Goal: Transaction & Acquisition: Register for event/course

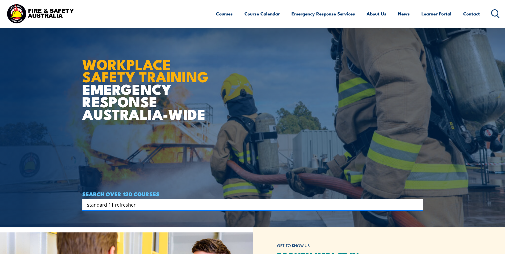
type input "standard 11 refresher"
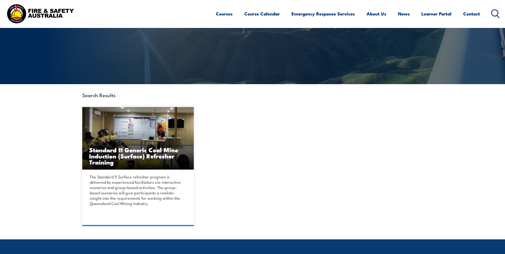
scroll to position [80, 0]
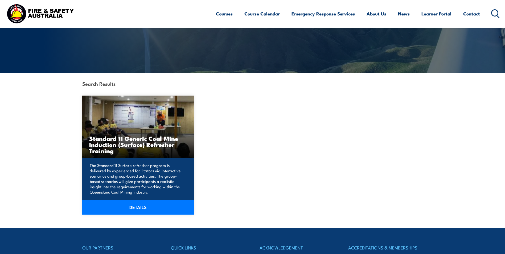
click at [140, 207] on link "DETAILS" at bounding box center [138, 206] width 112 height 15
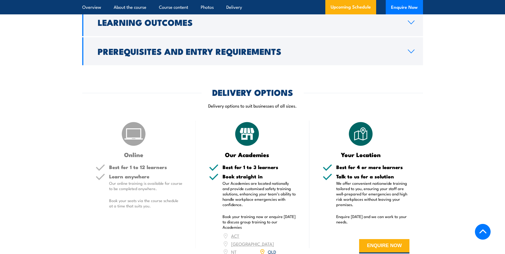
scroll to position [691, 0]
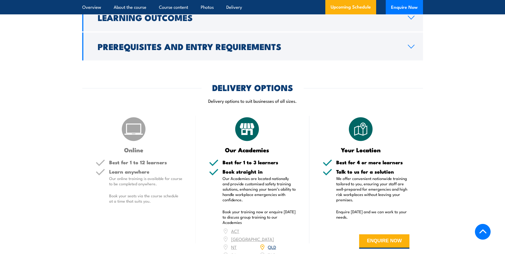
click at [142, 131] on img at bounding box center [133, 129] width 27 height 27
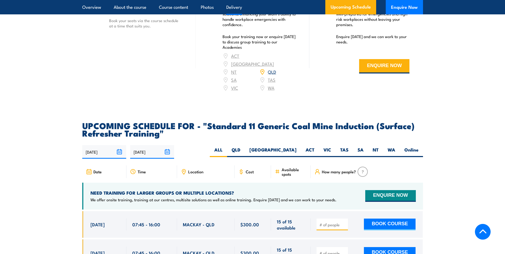
scroll to position [878, 0]
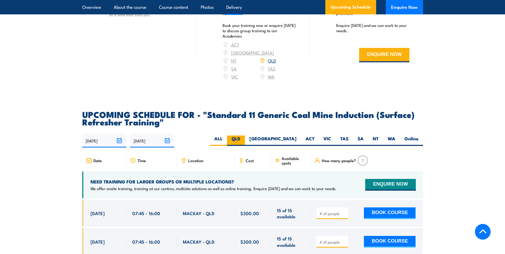
click at [245, 135] on label "QLD" at bounding box center [236, 140] width 18 height 10
click at [244, 135] on input "QLD" at bounding box center [241, 136] width 3 height 3
radio input "true"
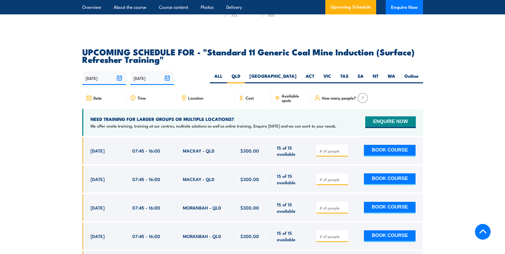
scroll to position [980, 0]
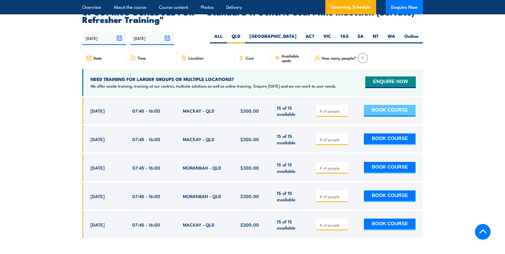
click at [384, 105] on button "BOOK COURSE" at bounding box center [390, 111] width 52 height 12
type input "1"
click at [375, 105] on button "BOOK COURSE" at bounding box center [390, 111] width 52 height 12
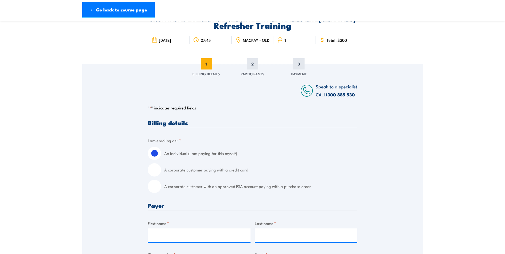
scroll to position [106, 0]
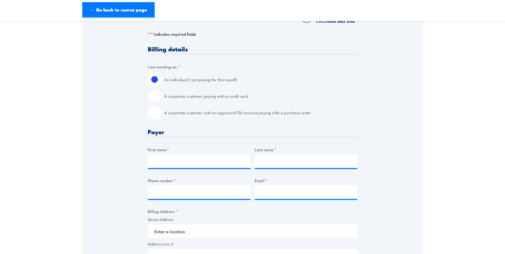
click at [154, 100] on input "A corporate customer paying with a credit card" at bounding box center [154, 95] width 13 height 13
radio input "true"
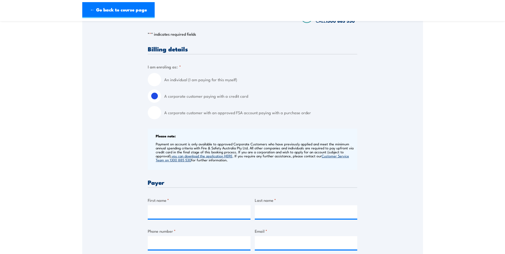
click at [154, 82] on input "An individual (I am paying for this myself)" at bounding box center [154, 79] width 13 height 13
radio input "true"
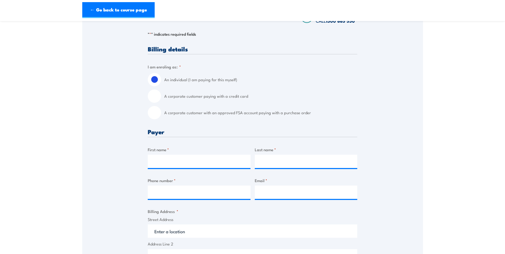
click at [156, 99] on input "A corporate customer paying with a credit card" at bounding box center [154, 95] width 13 height 13
radio input "true"
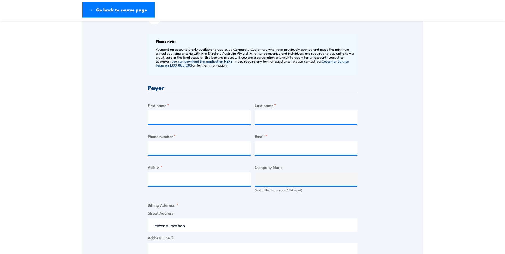
scroll to position [213, 0]
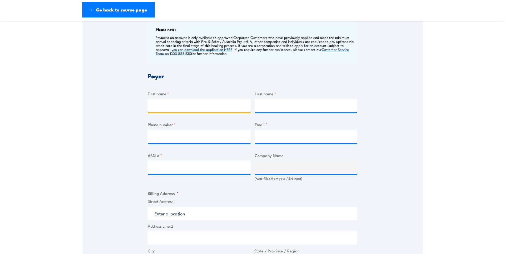
click at [187, 104] on input "First name *" at bounding box center [199, 105] width 103 height 13
type input "[PERSON_NAME]"
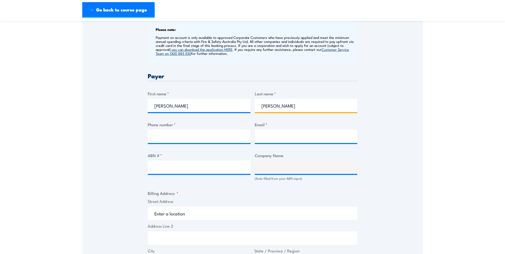
type input "[PERSON_NAME]"
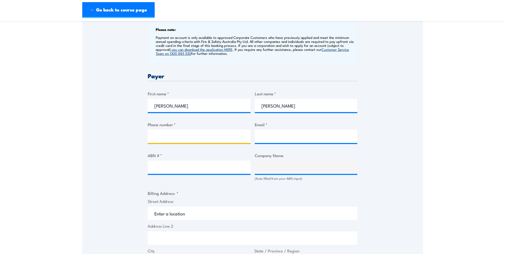
click at [178, 137] on input "Phone number *" at bounding box center [199, 136] width 103 height 13
type input "0497787738"
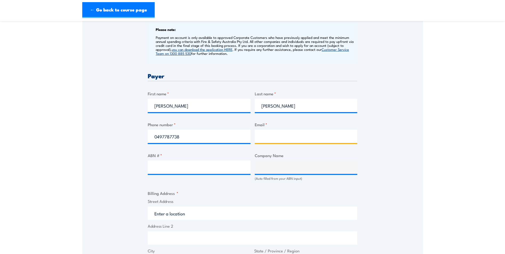
click at [270, 139] on input "Email *" at bounding box center [306, 136] width 103 height 13
type input "[EMAIL_ADDRESS][DOMAIN_NAME]"
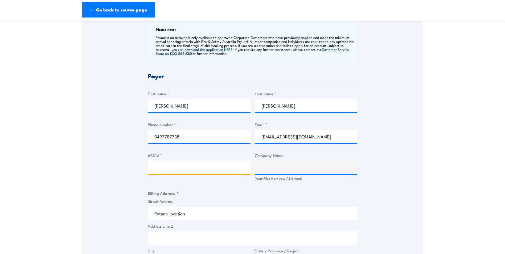
click at [184, 168] on input "ABN # *" at bounding box center [199, 166] width 103 height 13
click at [230, 172] on input "ABN # *" at bounding box center [199, 166] width 103 height 13
click at [174, 169] on input "ABN # *" at bounding box center [199, 166] width 103 height 13
click at [161, 169] on input "ABN # *" at bounding box center [199, 166] width 103 height 13
type input "48149524809"
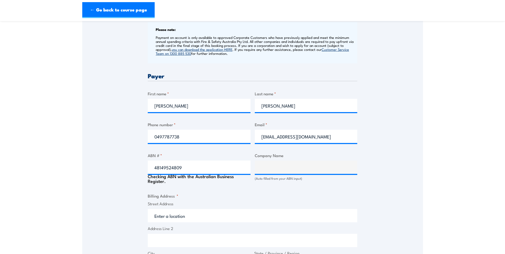
type input "LENTON MANAGEMENT AND MARKETING PTY LTD"
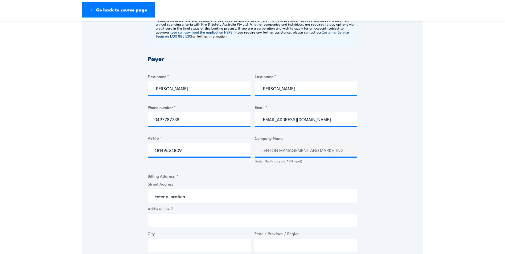
scroll to position [239, 0]
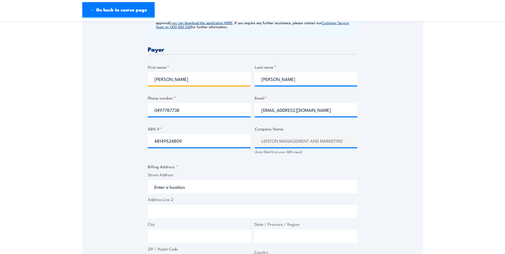
click at [181, 82] on input "[PERSON_NAME]" at bounding box center [199, 78] width 103 height 13
type input "E"
type input "R"
type input "[PERSON_NAME]"
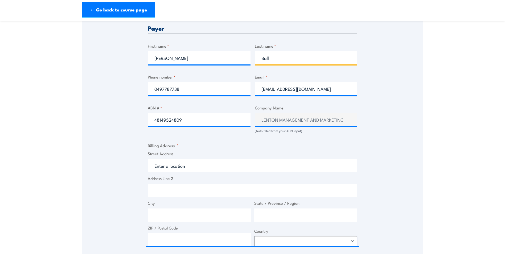
scroll to position [293, 0]
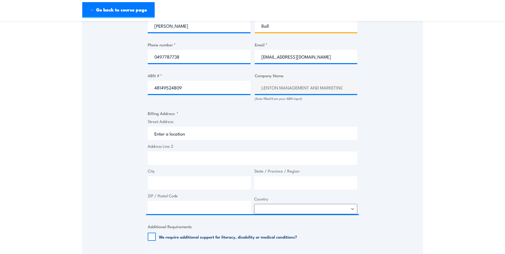
type input "Ball"
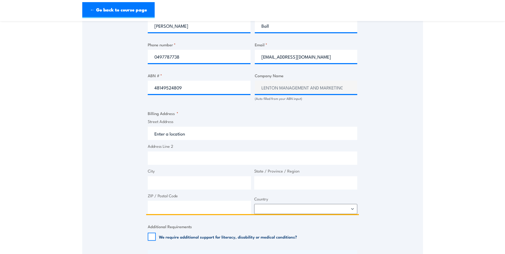
click at [188, 138] on input "Street Address" at bounding box center [252, 133] width 209 height 13
type input "B"
type input "GPO Box 1465"
click at [186, 156] on input "Address Line 2" at bounding box center [252, 157] width 209 height 13
click at [159, 180] on input "City" at bounding box center [199, 182] width 103 height 13
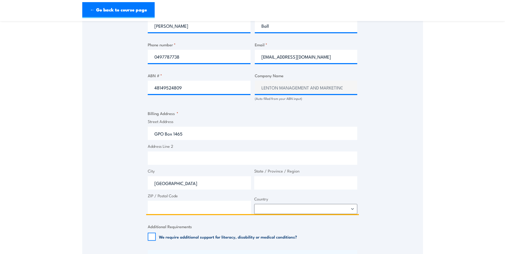
type input "[GEOGRAPHIC_DATA]"
type input "Qld"
click at [194, 212] on input "ZIP / Postal Code" at bounding box center [199, 207] width 103 height 13
type input "4000"
click at [351, 213] on select "[GEOGRAPHIC_DATA] [GEOGRAPHIC_DATA] [GEOGRAPHIC_DATA] [US_STATE] [GEOGRAPHIC_DA…" at bounding box center [305, 209] width 103 height 10
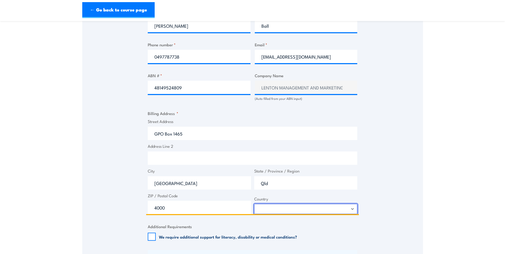
select select "[GEOGRAPHIC_DATA]"
click at [254, 207] on select "[GEOGRAPHIC_DATA] [GEOGRAPHIC_DATA] [GEOGRAPHIC_DATA] [US_STATE] [GEOGRAPHIC_DA…" at bounding box center [305, 209] width 103 height 10
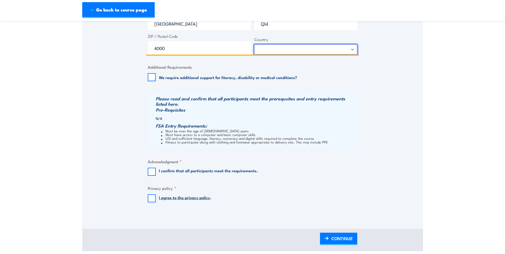
scroll to position [452, 0]
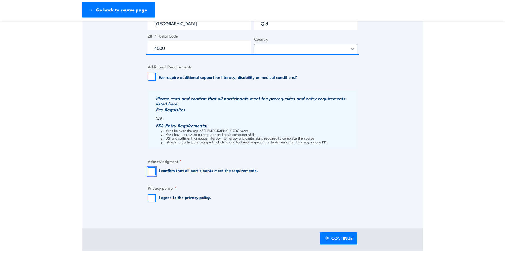
click at [150, 175] on input "I confirm that all participants meet the requirements." at bounding box center [152, 171] width 8 height 8
checkbox input "true"
click at [153, 201] on input "I agree to the privacy policy ." at bounding box center [152, 198] width 8 height 8
checkbox input "true"
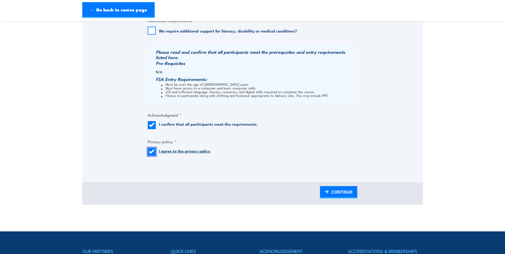
scroll to position [505, 0]
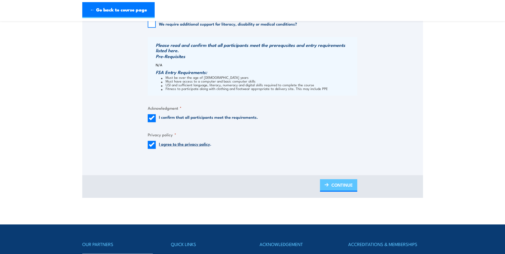
click at [336, 189] on span "CONTINUE" at bounding box center [341, 185] width 21 height 14
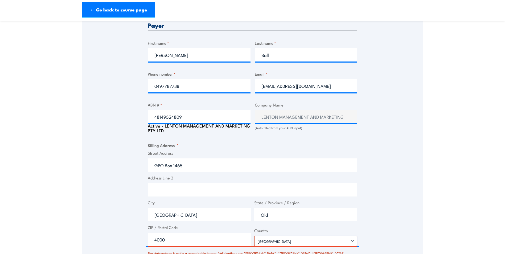
scroll to position [286, 0]
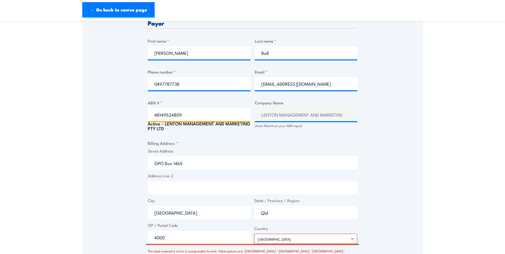
click at [231, 118] on input "48149524809" at bounding box center [199, 114] width 103 height 13
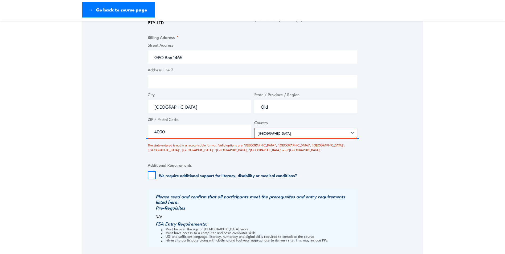
scroll to position [393, 0]
click at [281, 109] on input "Qld" at bounding box center [305, 105] width 103 height 13
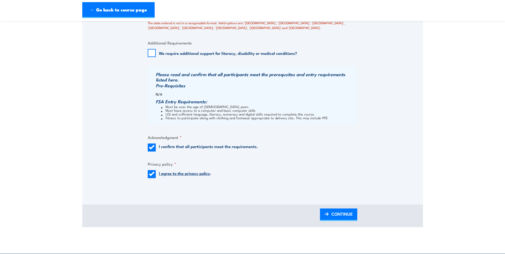
scroll to position [526, 0]
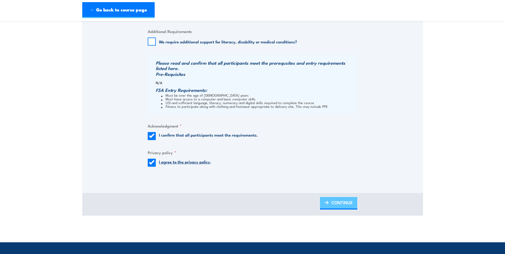
type input "[GEOGRAPHIC_DATA]"
click at [328, 204] on img at bounding box center [326, 203] width 4 height 4
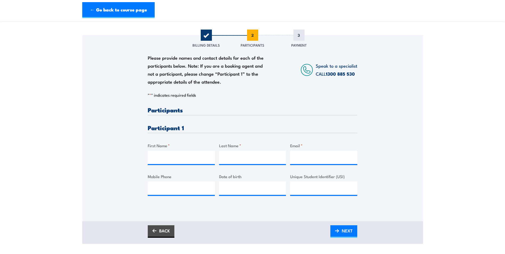
scroll to position [80, 0]
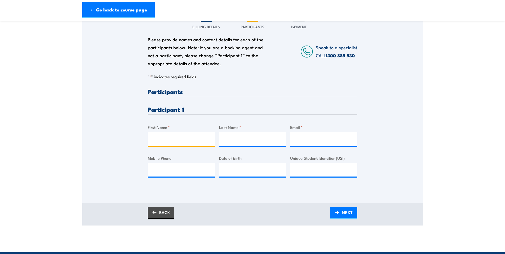
click at [174, 143] on input "First Name *" at bounding box center [181, 138] width 67 height 13
type input "[PERSON_NAME] [PERSON_NAME]"
type input "Street"
type input "[EMAIL_ADDRESS][DOMAIN_NAME]"
type input "0418269282"
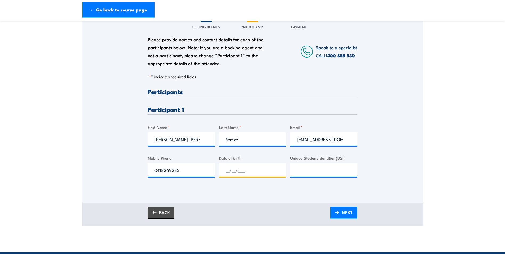
click at [239, 173] on input "__/__/____" at bounding box center [252, 169] width 67 height 13
click at [229, 172] on input "__/__/____" at bounding box center [252, 169] width 67 height 13
type input "[DATE]"
click at [303, 175] on input "Unique Student Identifier (USI)" at bounding box center [323, 169] width 67 height 13
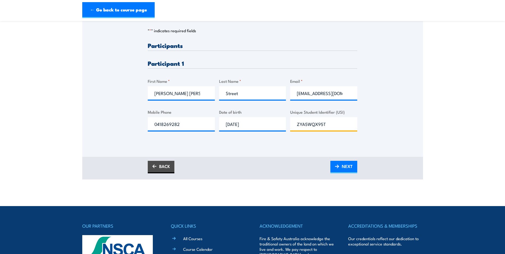
scroll to position [133, 0]
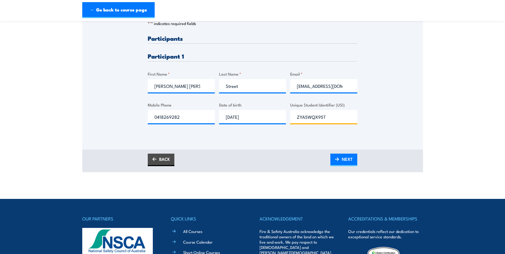
type input "ZYA5WQX95T"
click at [342, 89] on input "[EMAIL_ADDRESS][DOMAIN_NAME]" at bounding box center [323, 85] width 67 height 13
click at [341, 163] on span "NEXT" at bounding box center [346, 159] width 11 height 14
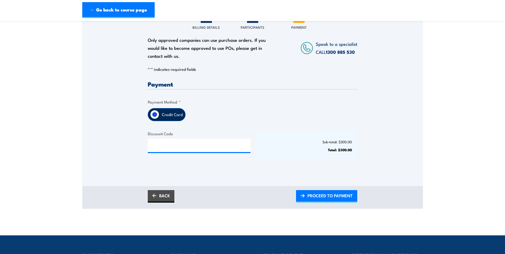
scroll to position [80, 0]
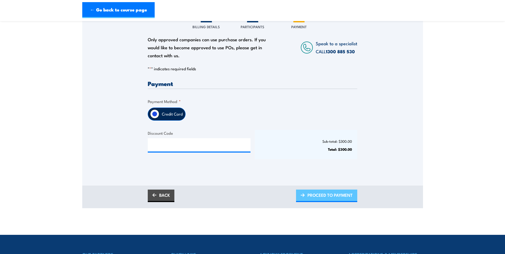
click at [332, 200] on span "PROCEED TO PAYMENT" at bounding box center [329, 195] width 45 height 14
